Goal: Check status: Check status

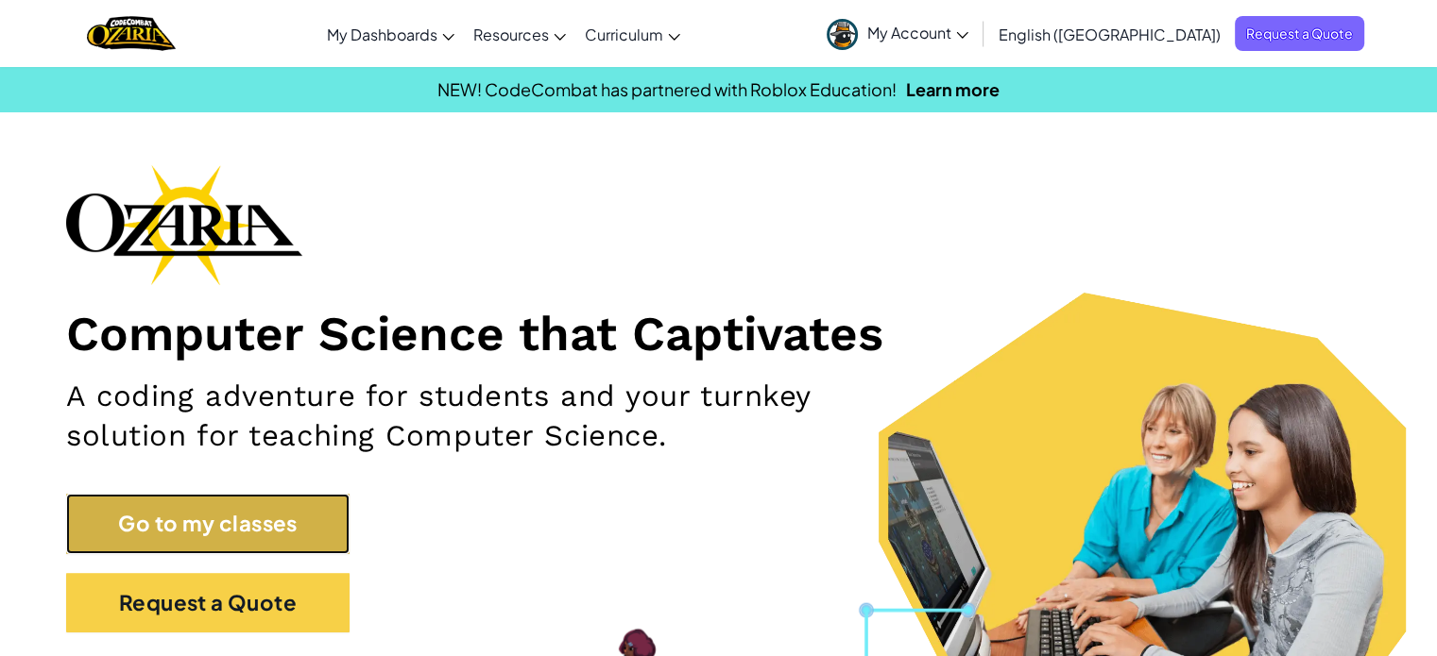
click at [224, 502] on link "Go to my classes" at bounding box center [207, 524] width 283 height 60
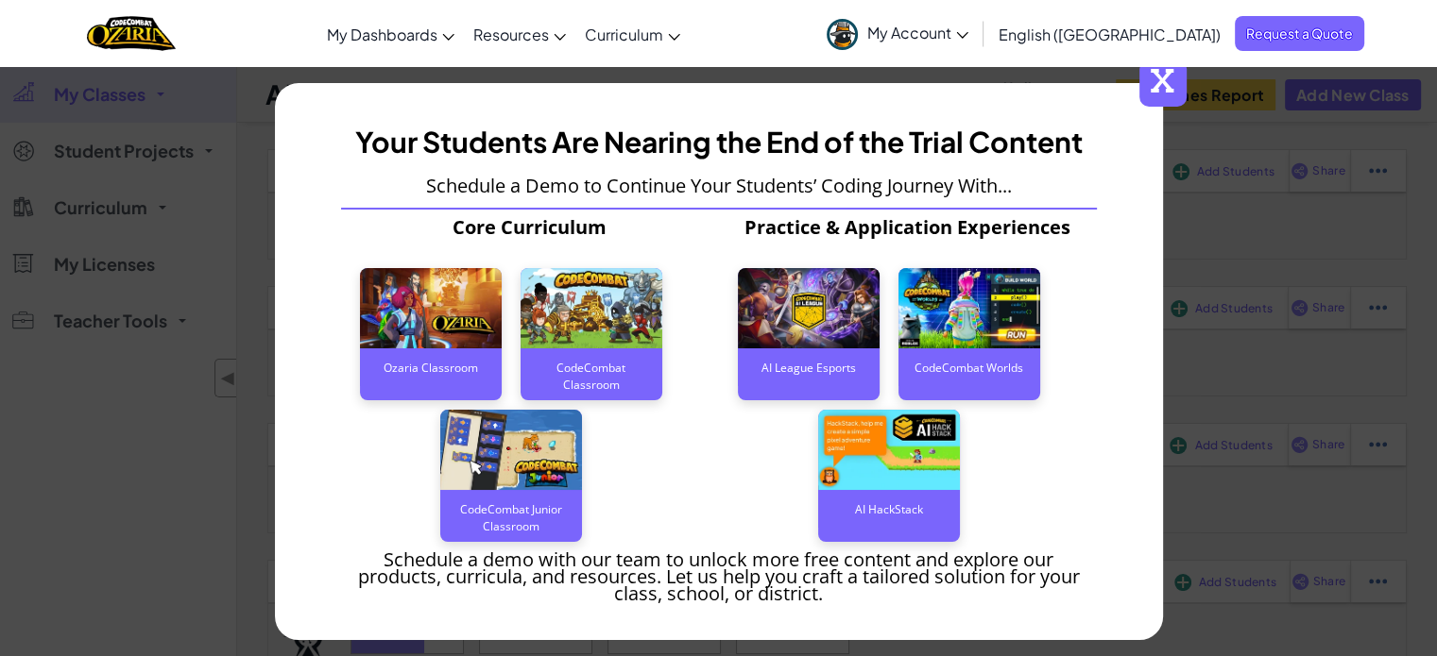
click at [1161, 88] on span "x" at bounding box center [1162, 83] width 47 height 47
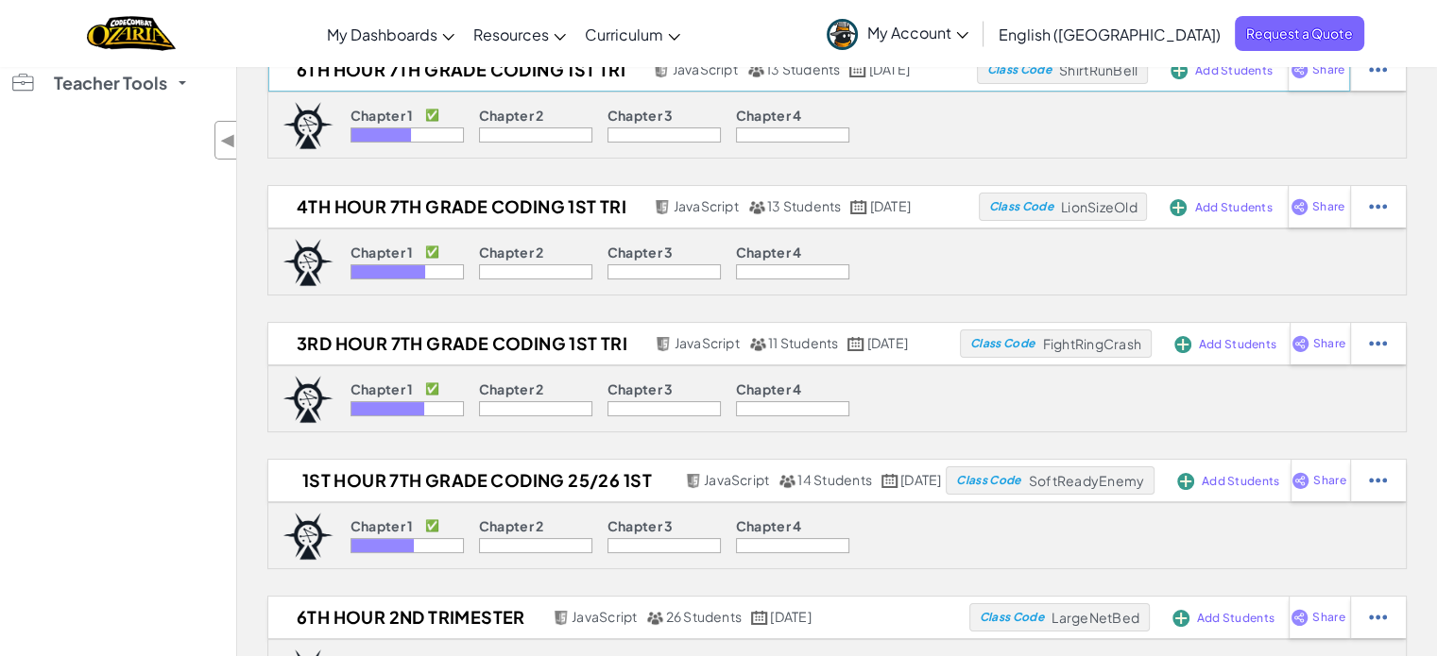
scroll to position [240, 0]
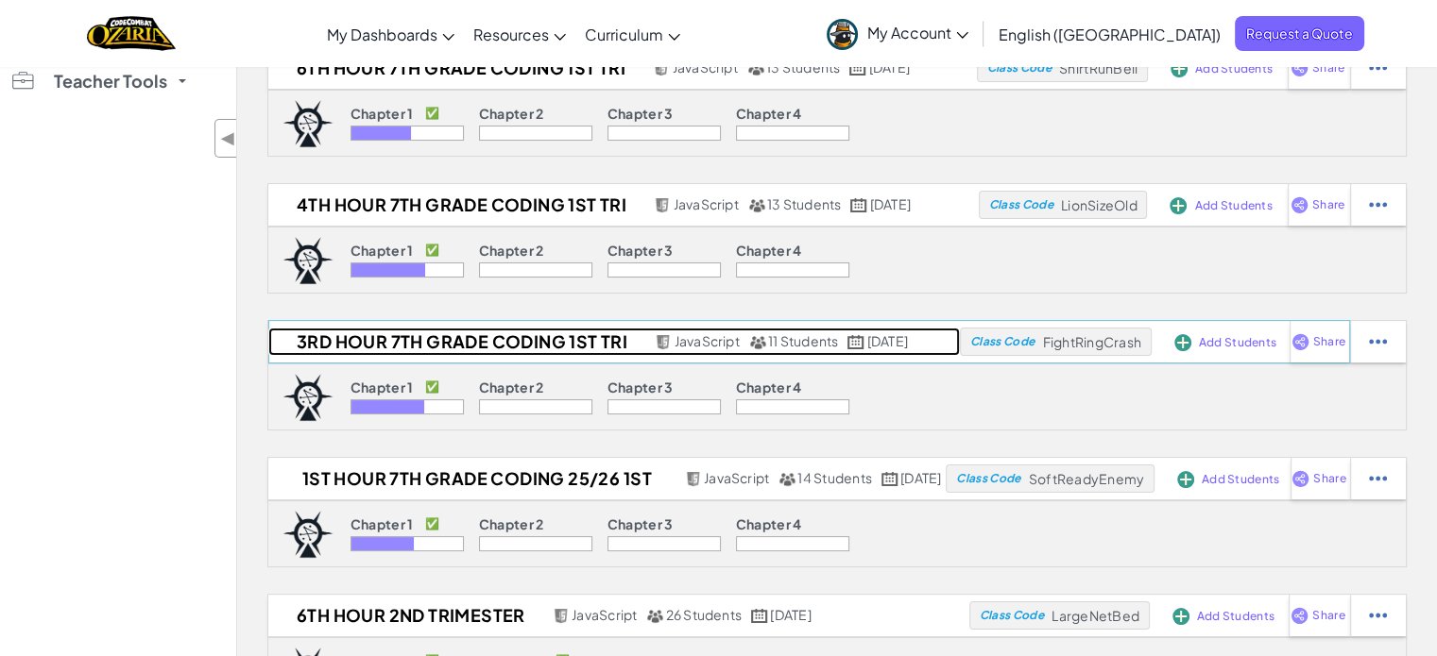
click at [503, 341] on h2 "3rd Hour 7th Grade Coding 1st Tri" at bounding box center [459, 342] width 382 height 28
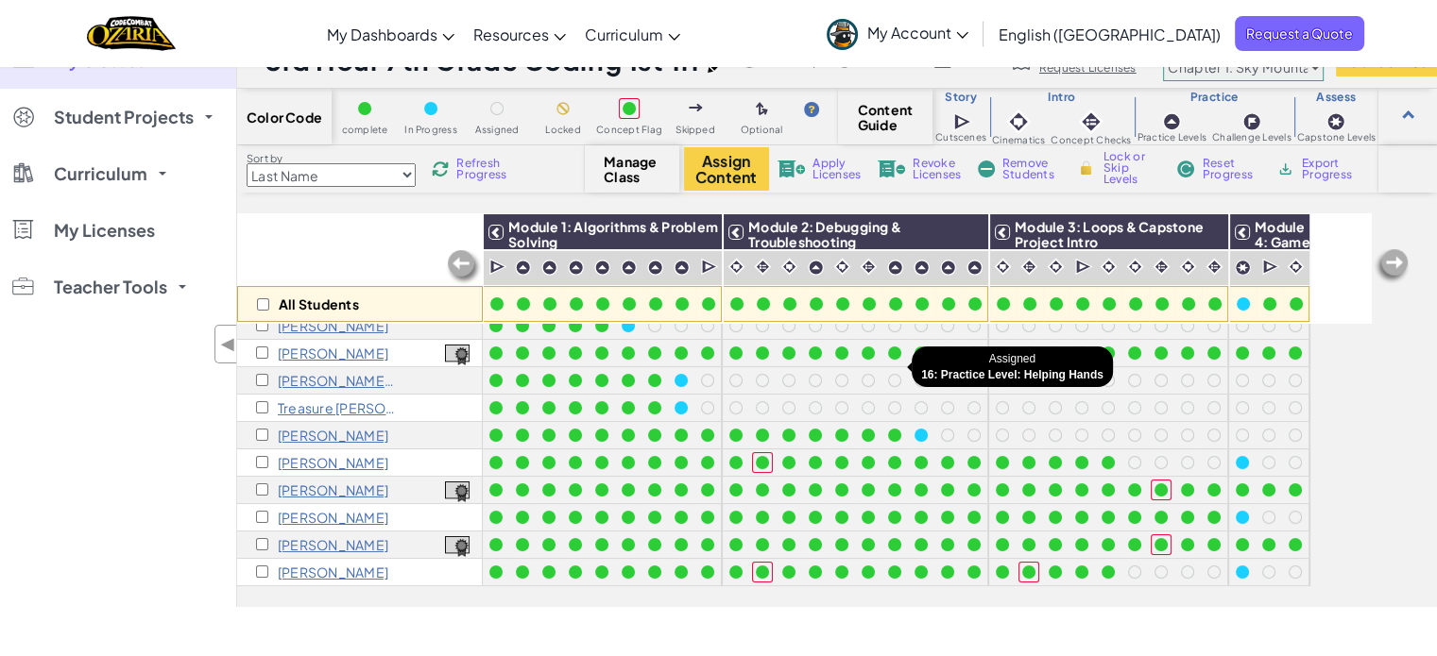
scroll to position [38, 0]
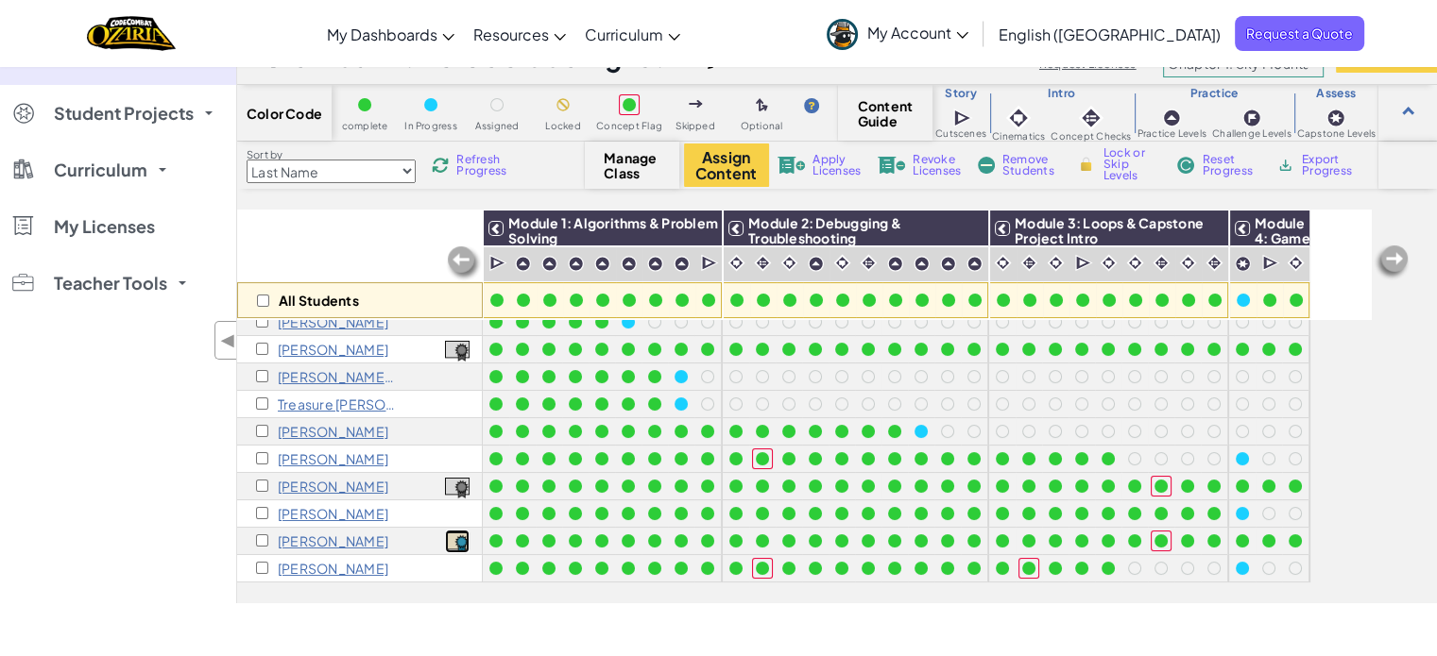
click at [460, 533] on img at bounding box center [457, 543] width 25 height 21
click at [459, 341] on img at bounding box center [457, 351] width 25 height 21
click at [458, 478] on img at bounding box center [457, 488] width 25 height 21
